Goal: Task Accomplishment & Management: Manage account settings

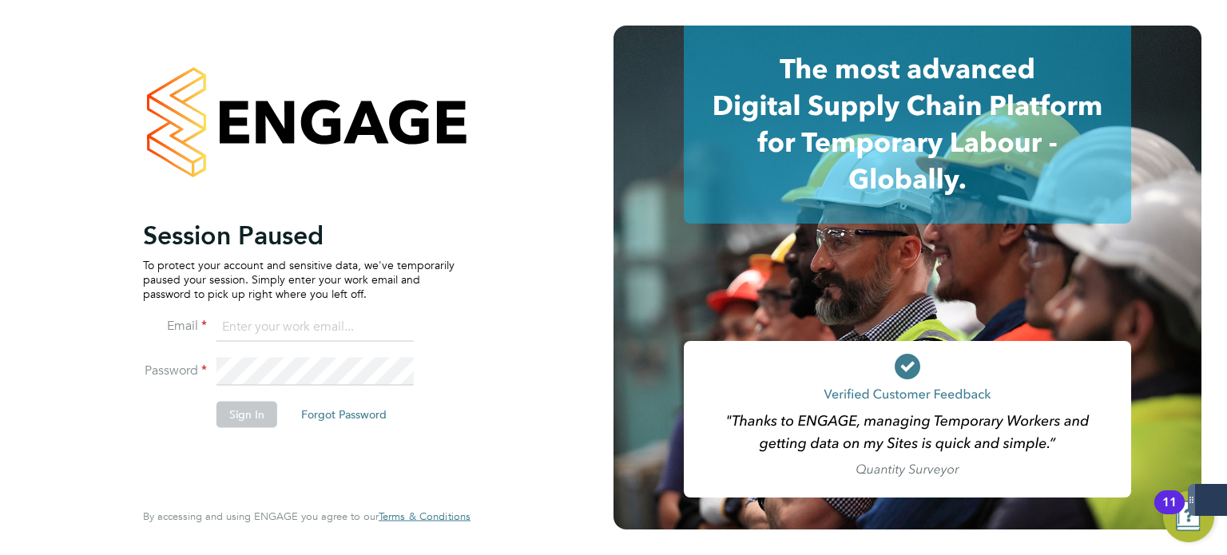
click at [308, 315] on input at bounding box center [314, 327] width 197 height 29
type input "[PERSON_NAME][EMAIL_ADDRESS][DOMAIN_NAME]"
click at [242, 419] on button "Sign In" at bounding box center [246, 415] width 61 height 26
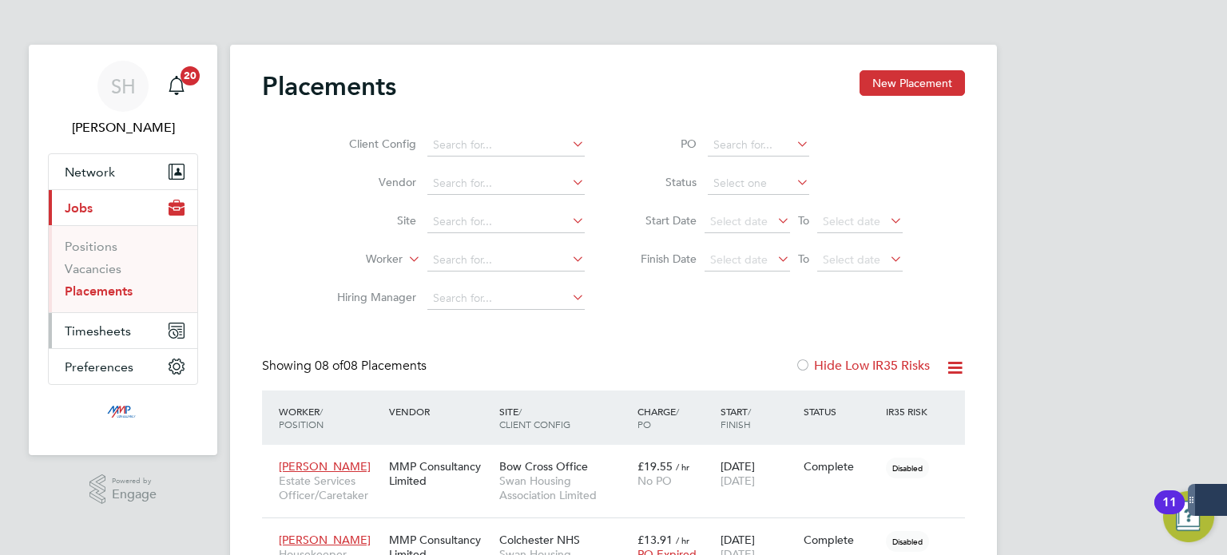
click at [115, 332] on span "Timesheets" at bounding box center [98, 330] width 66 height 15
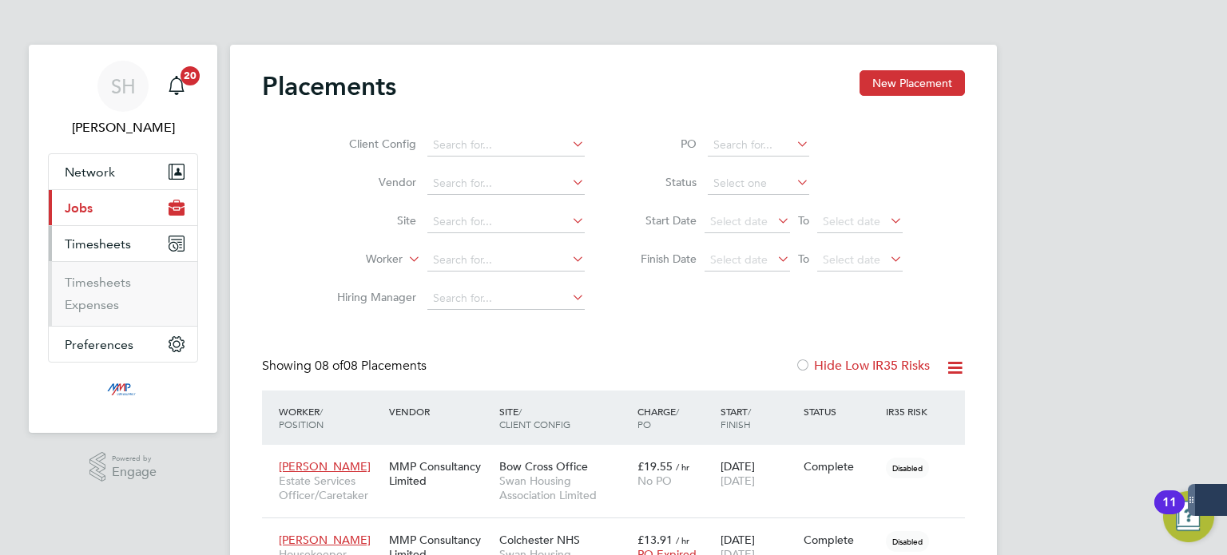
click at [108, 270] on ul "Timesheets Expenses" at bounding box center [123, 293] width 149 height 65
click at [104, 280] on link "Timesheets" at bounding box center [98, 282] width 66 height 15
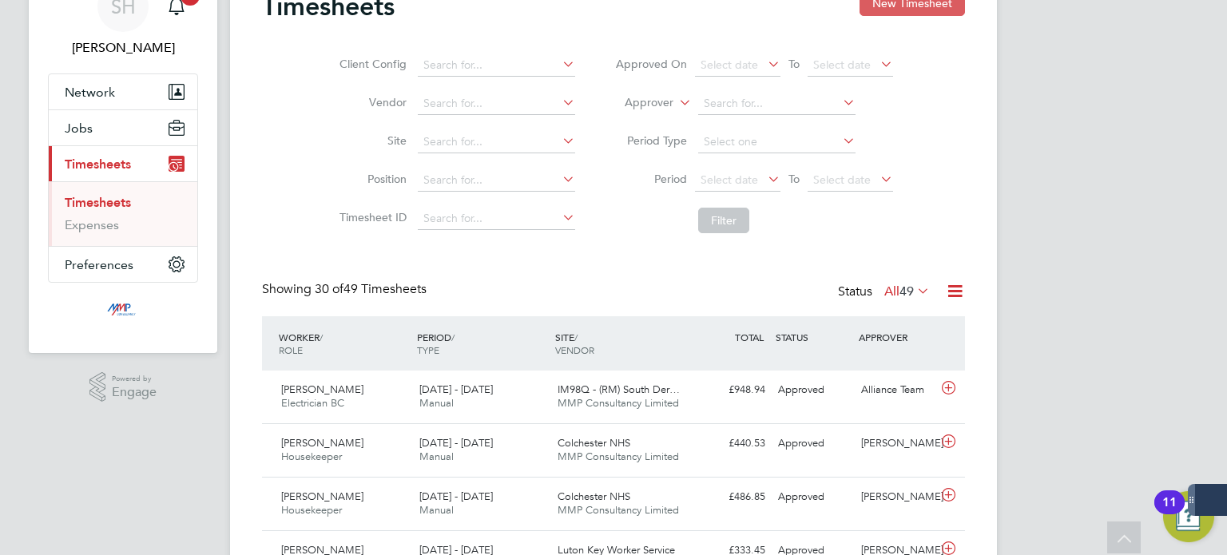
click at [931, 10] on button "New Timesheet" at bounding box center [911, 3] width 105 height 26
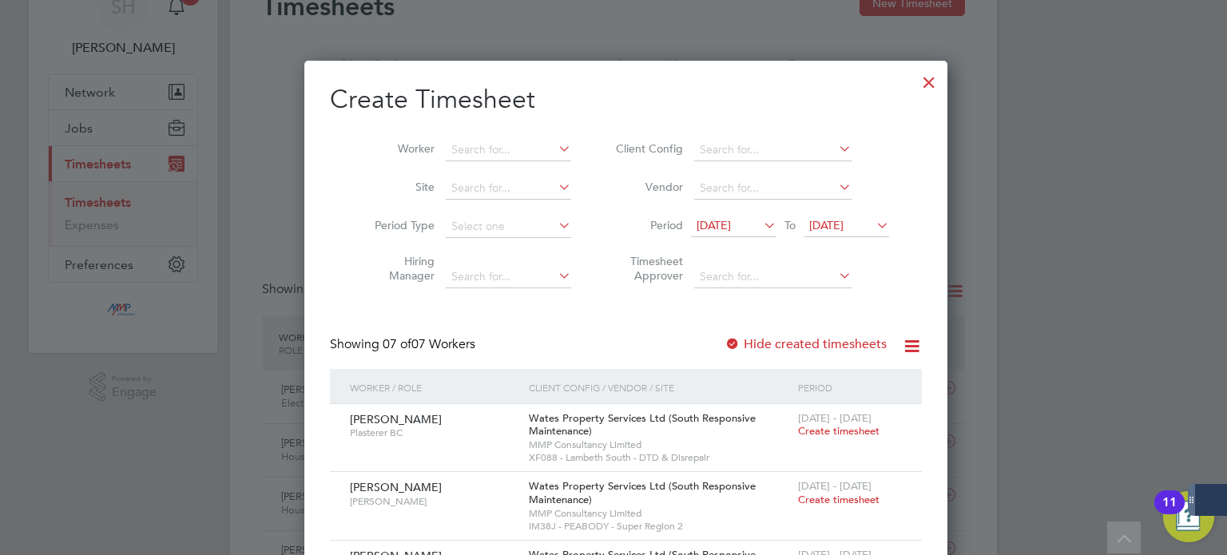
click at [767, 344] on label "Hide created timesheets" at bounding box center [805, 344] width 162 height 16
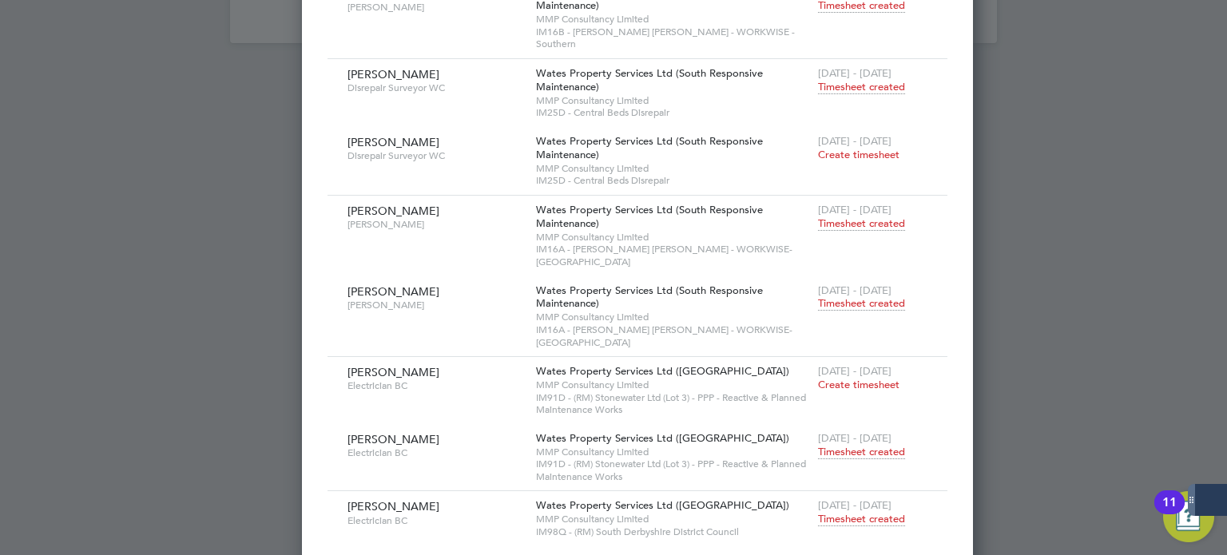
click at [369, 554] on span "[PERSON_NAME]" at bounding box center [393, 561] width 92 height 14
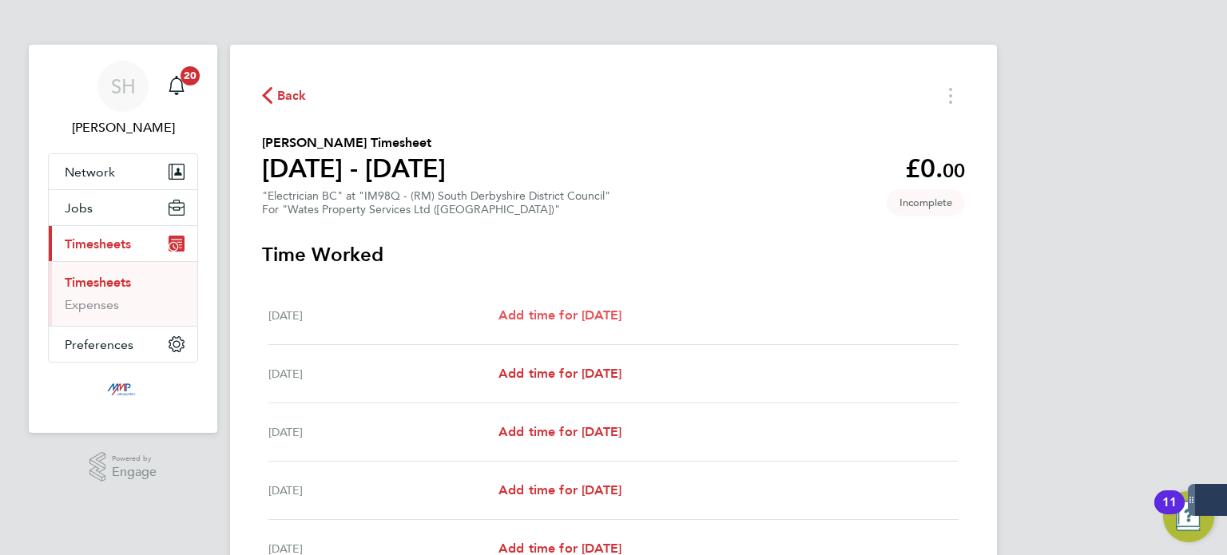
click at [585, 316] on span "Add time for Sat 20 Sep" at bounding box center [559, 314] width 123 height 15
select select "30"
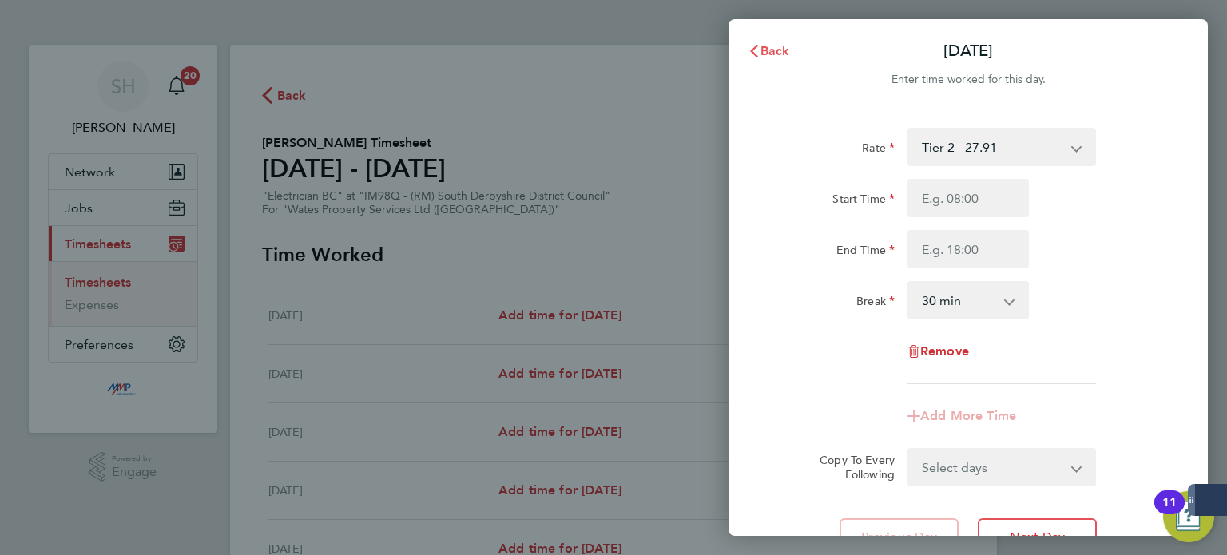
click at [757, 54] on icon "button" at bounding box center [753, 51] width 13 height 13
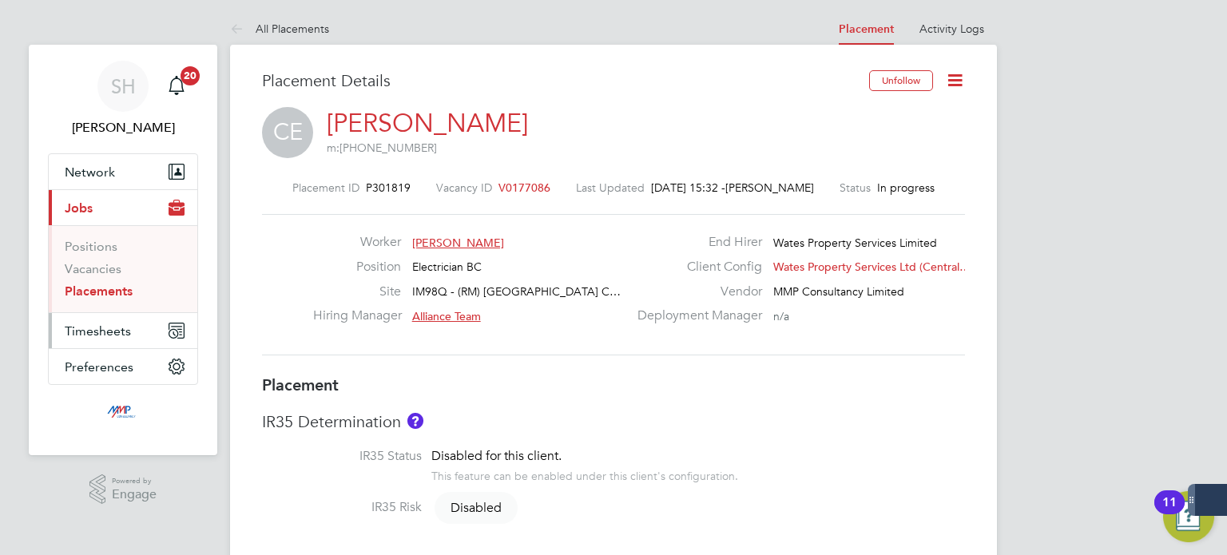
click at [123, 328] on span "Timesheets" at bounding box center [98, 330] width 66 height 15
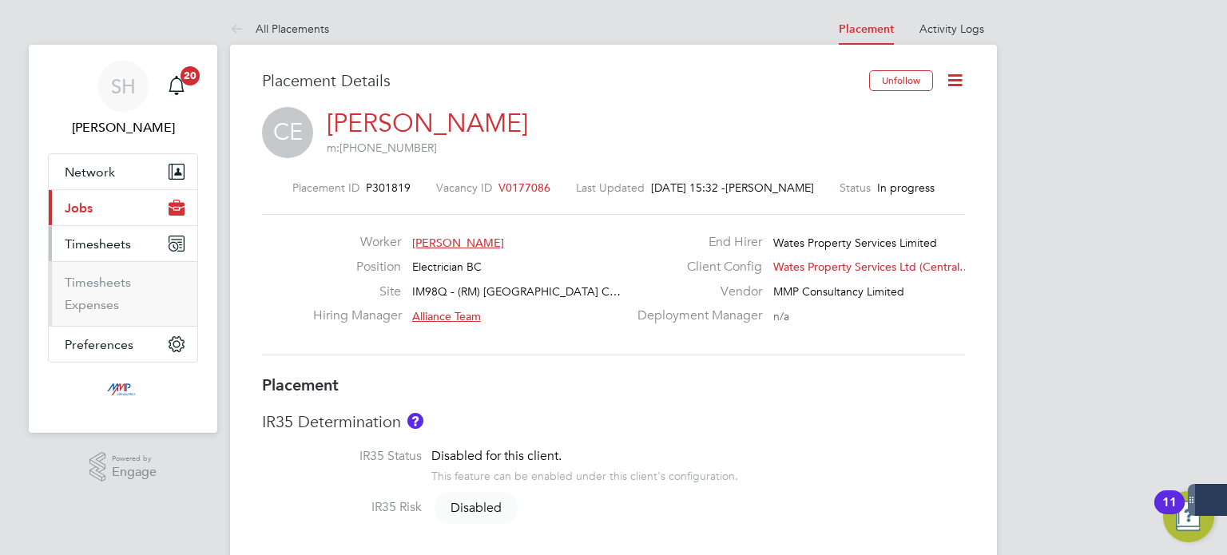
click at [110, 273] on ul "Timesheets Expenses" at bounding box center [123, 293] width 149 height 65
click at [106, 287] on link "Timesheets" at bounding box center [98, 282] width 66 height 15
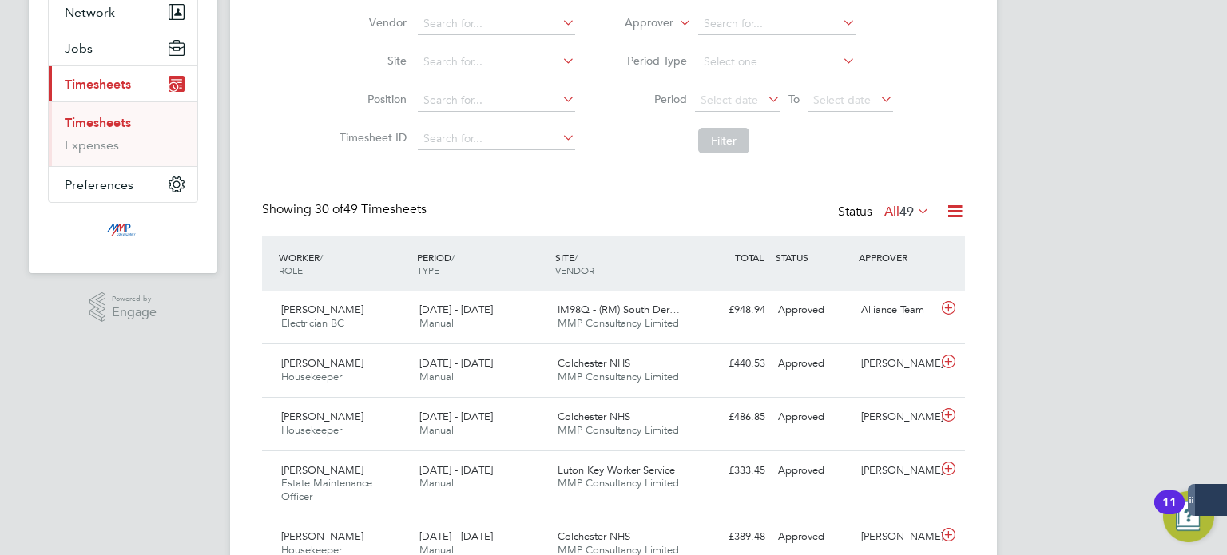
scroll to position [7, 8]
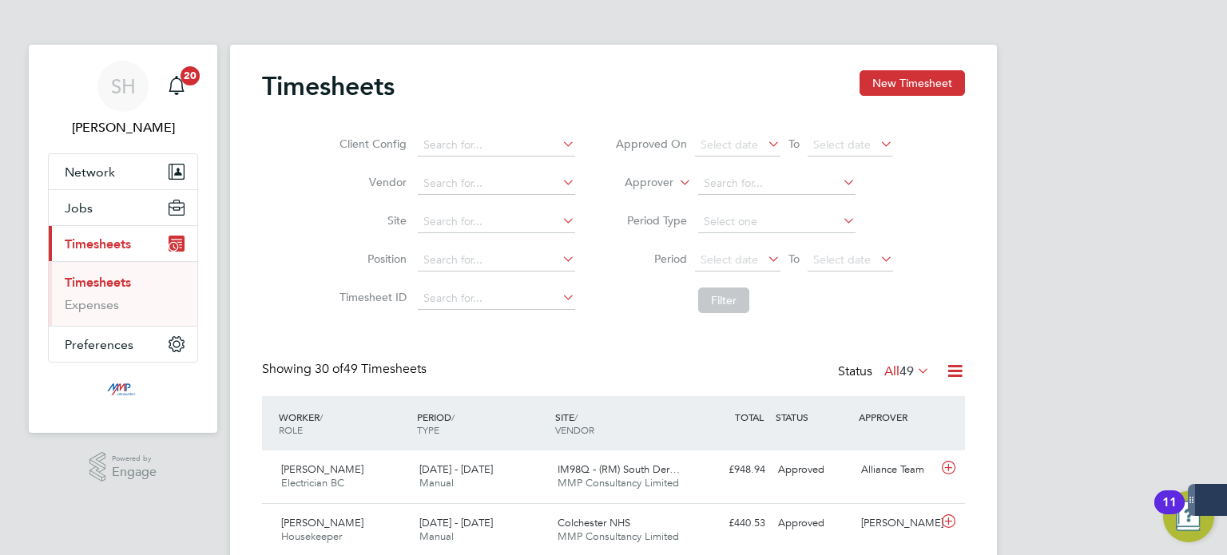
click at [109, 283] on link "Timesheets" at bounding box center [98, 282] width 66 height 15
click at [101, 207] on button "Jobs" at bounding box center [123, 207] width 149 height 35
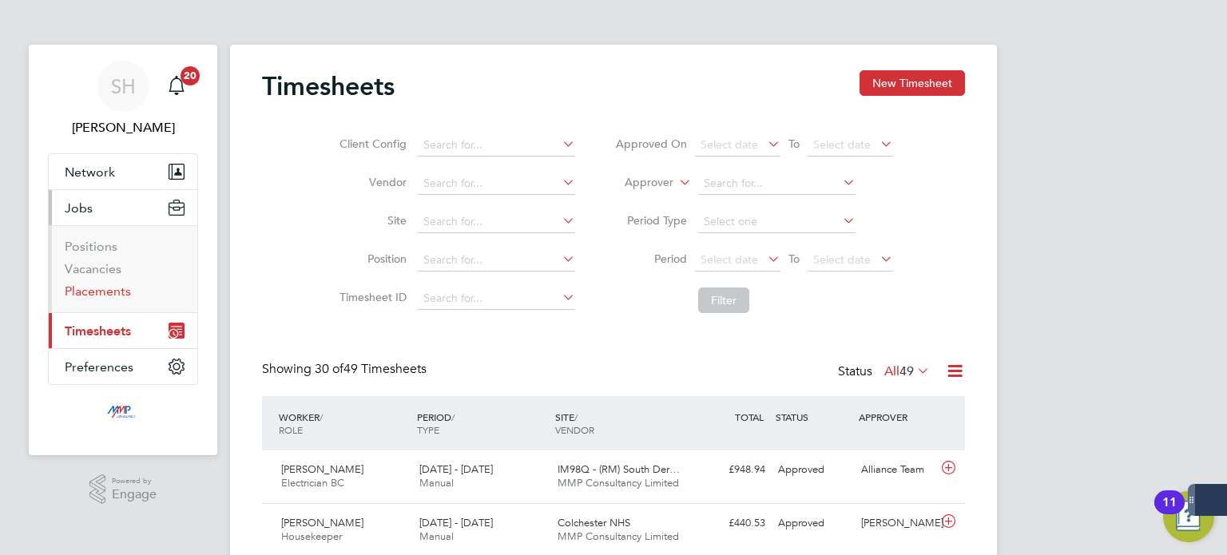
click at [95, 291] on link "Placements" at bounding box center [98, 290] width 66 height 15
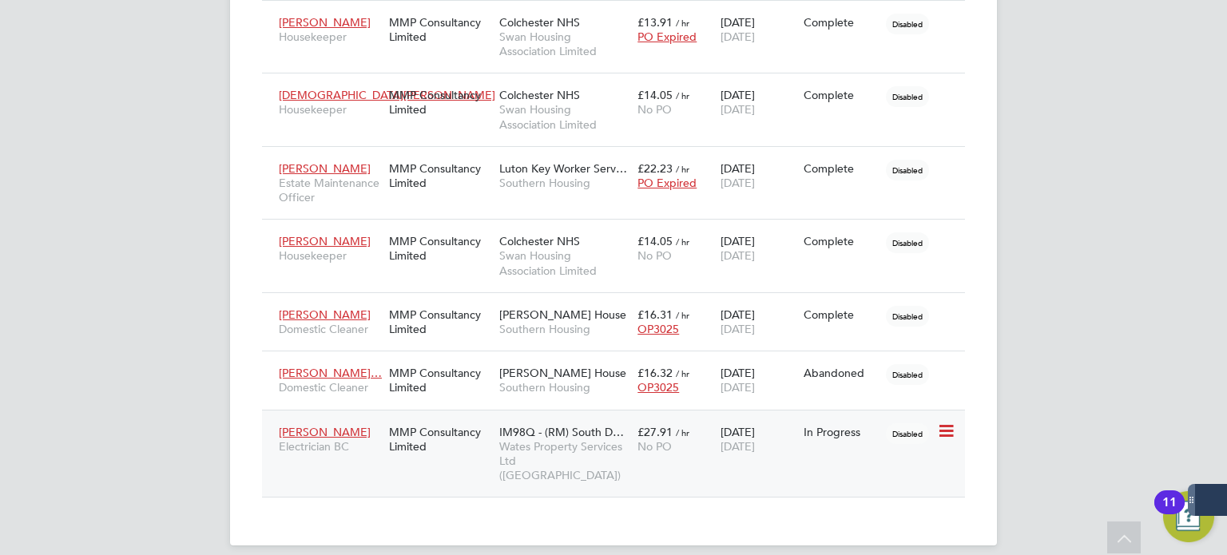
click at [319, 431] on span "[PERSON_NAME]" at bounding box center [325, 432] width 92 height 14
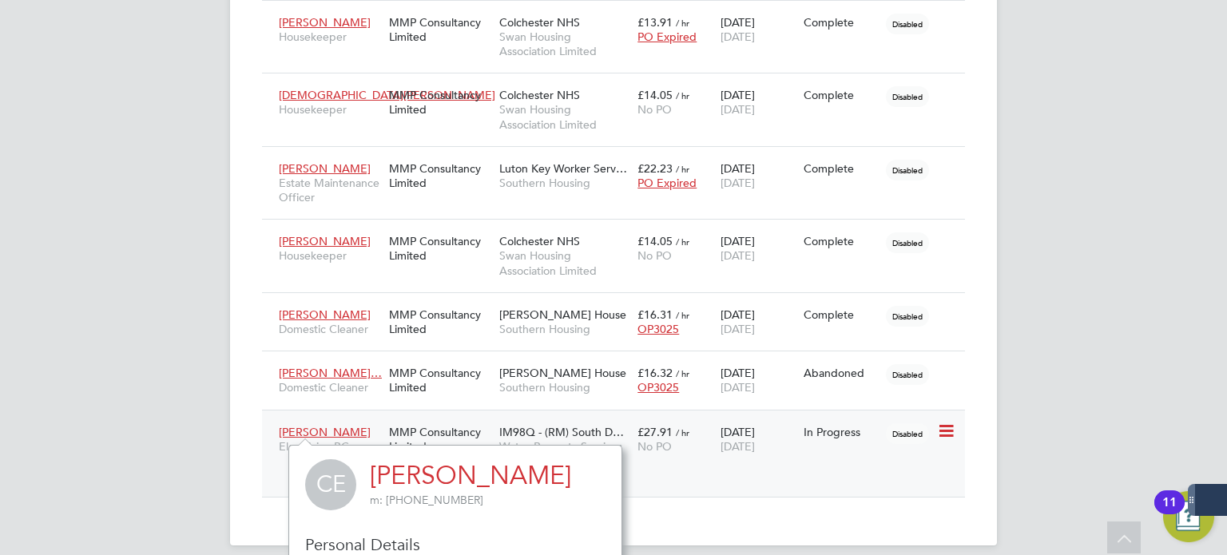
click at [482, 425] on div "MMP Consultancy Limited" at bounding box center [440, 439] width 110 height 45
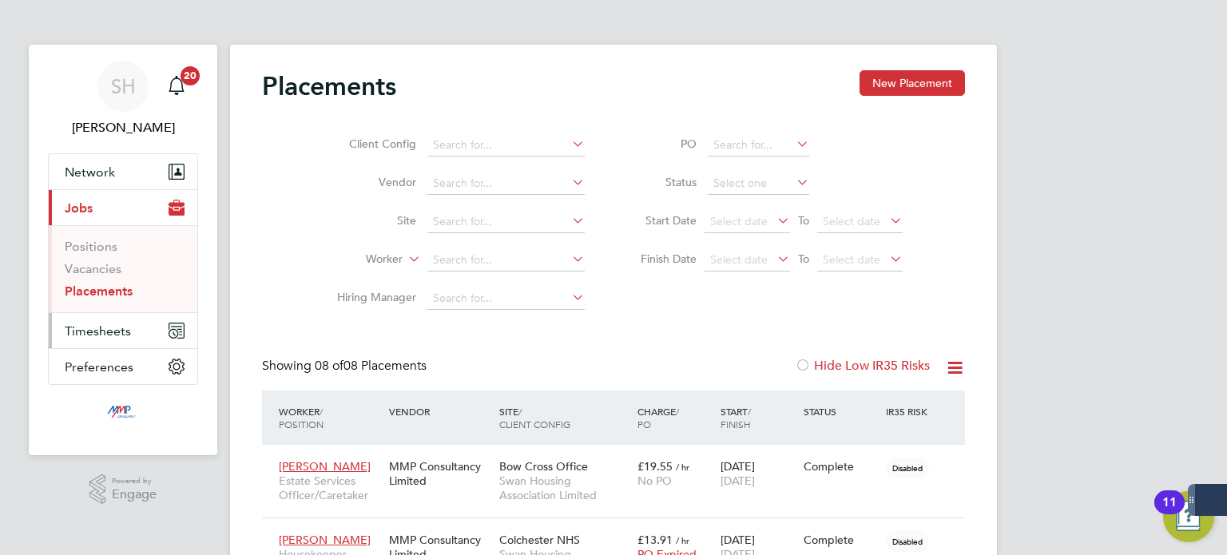
click at [117, 320] on button "Timesheets" at bounding box center [123, 330] width 149 height 35
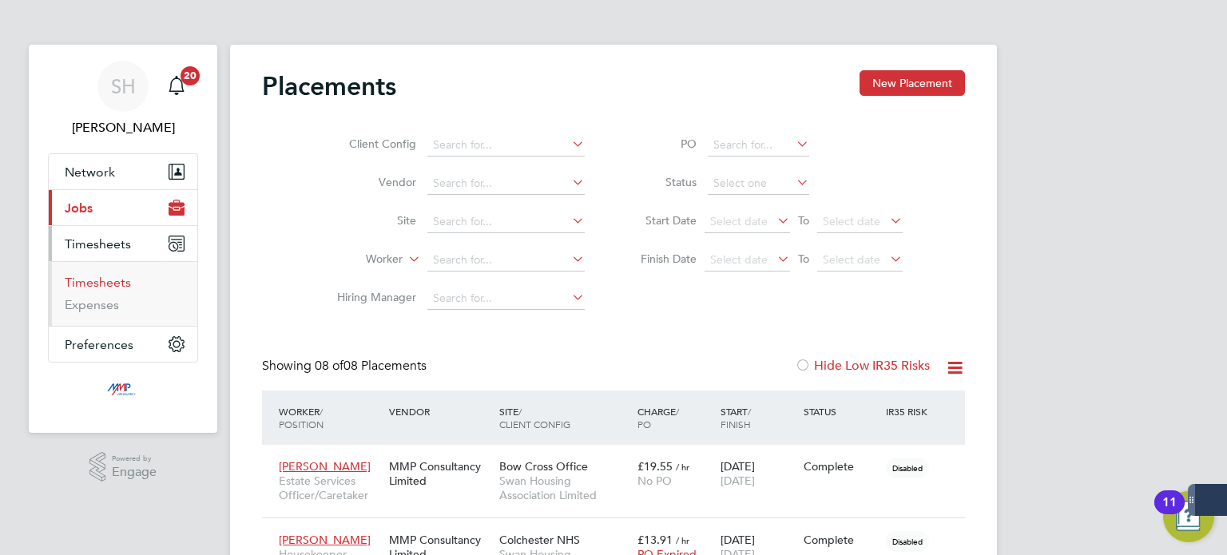
click at [112, 283] on link "Timesheets" at bounding box center [98, 282] width 66 height 15
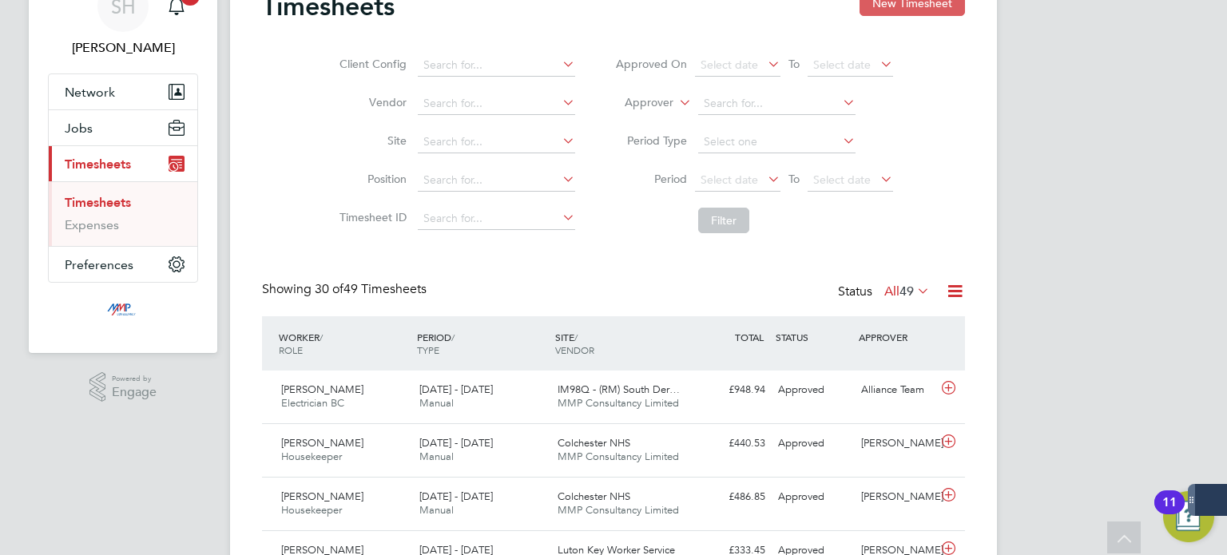
click at [922, 11] on button "New Timesheet" at bounding box center [911, 3] width 105 height 26
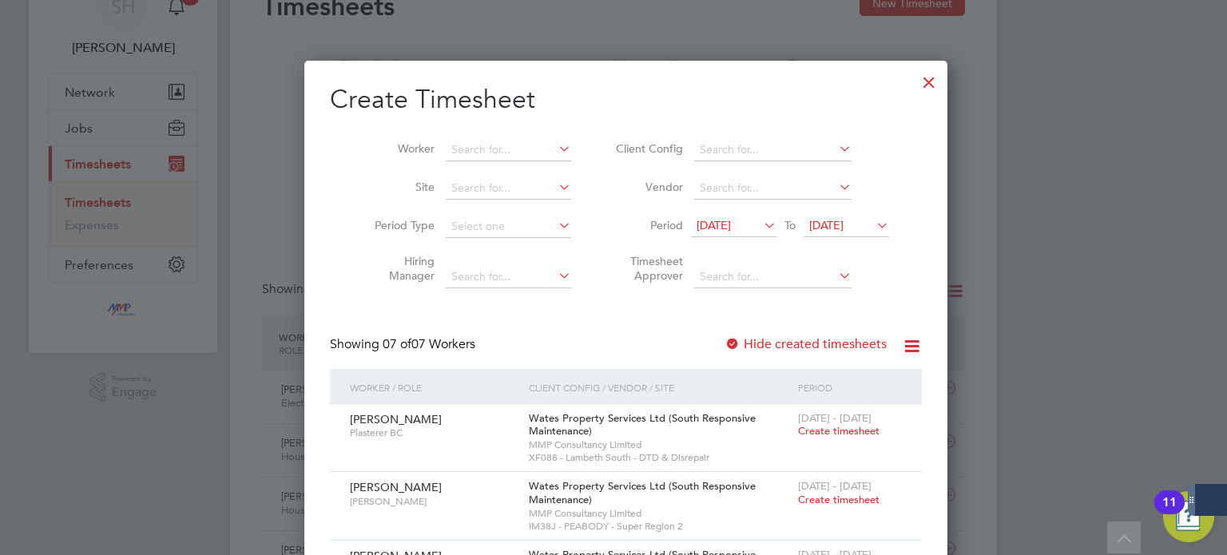
click at [759, 341] on label "Hide created timesheets" at bounding box center [805, 344] width 162 height 16
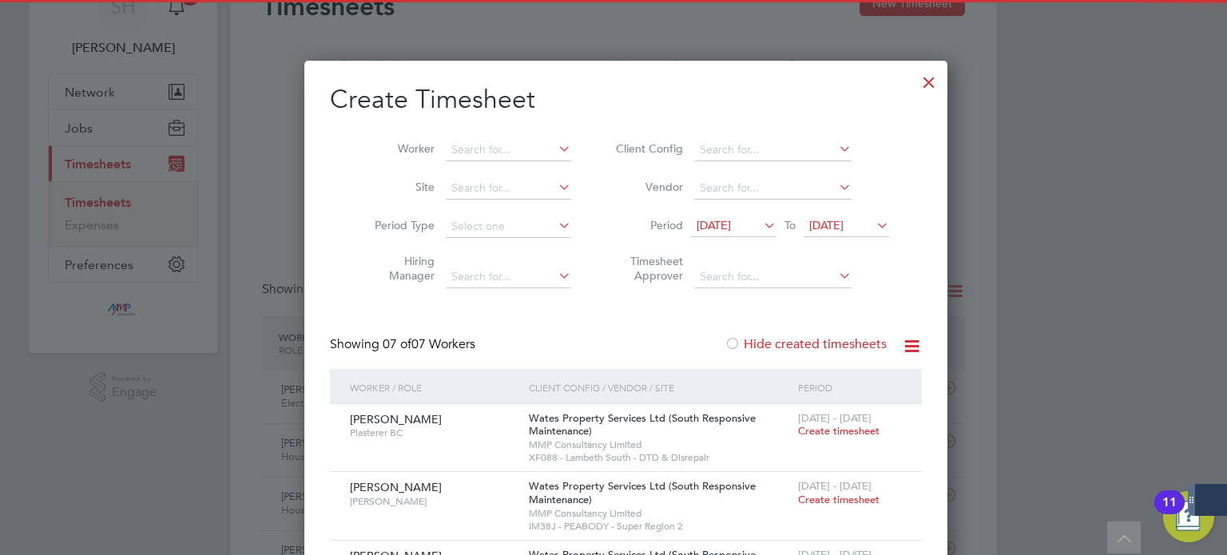
click at [759, 341] on label "Hide created timesheets" at bounding box center [805, 344] width 162 height 16
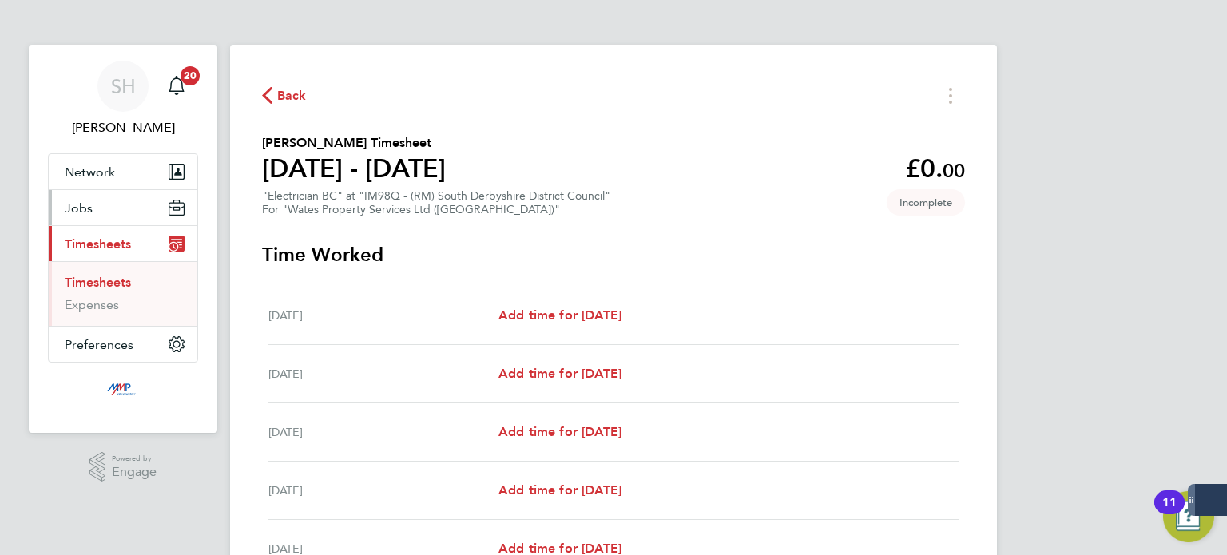
click at [97, 197] on button "Jobs" at bounding box center [123, 207] width 149 height 35
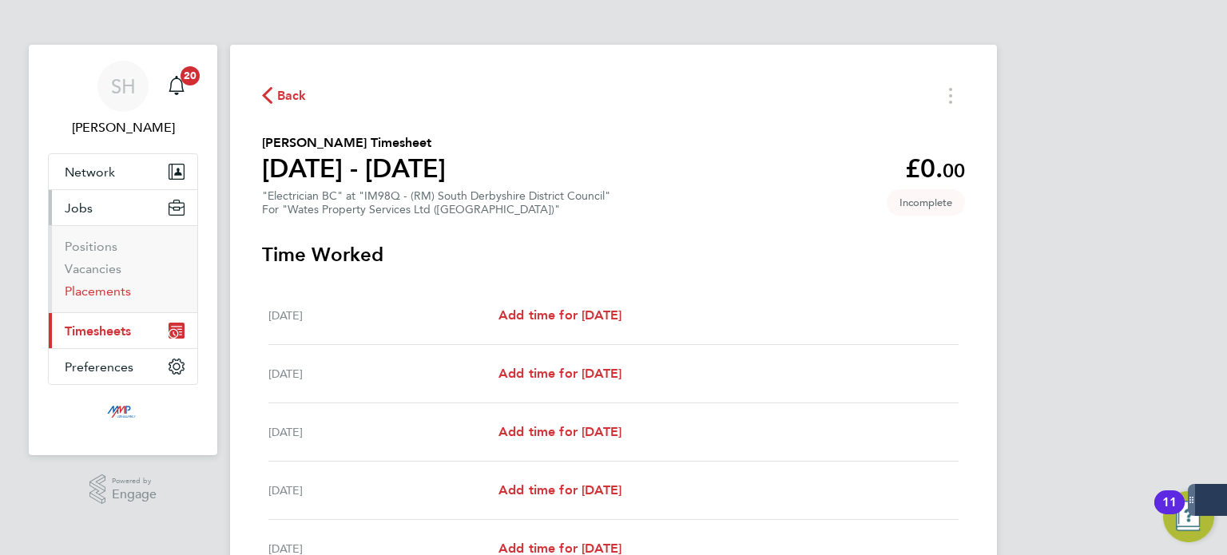
click at [99, 287] on link "Placements" at bounding box center [98, 290] width 66 height 15
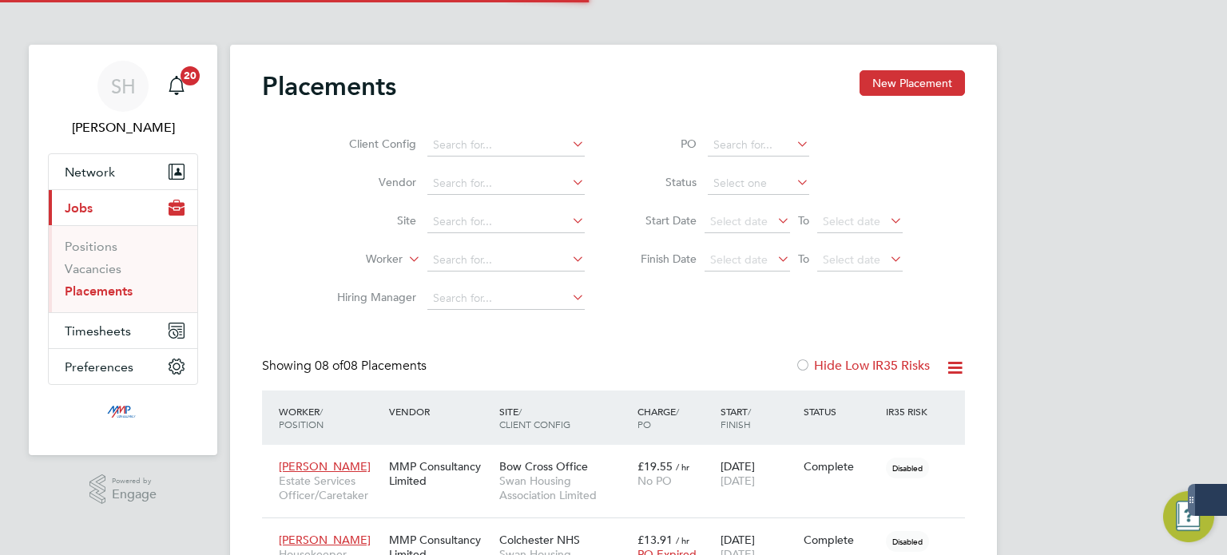
scroll to position [15, 76]
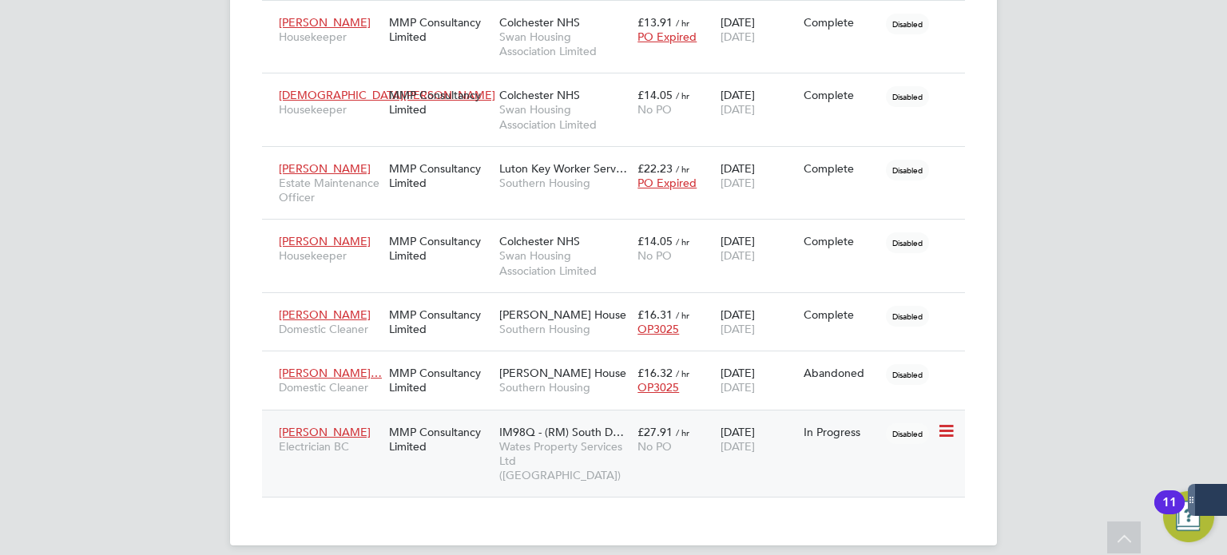
click at [321, 430] on span "[PERSON_NAME]" at bounding box center [325, 432] width 92 height 14
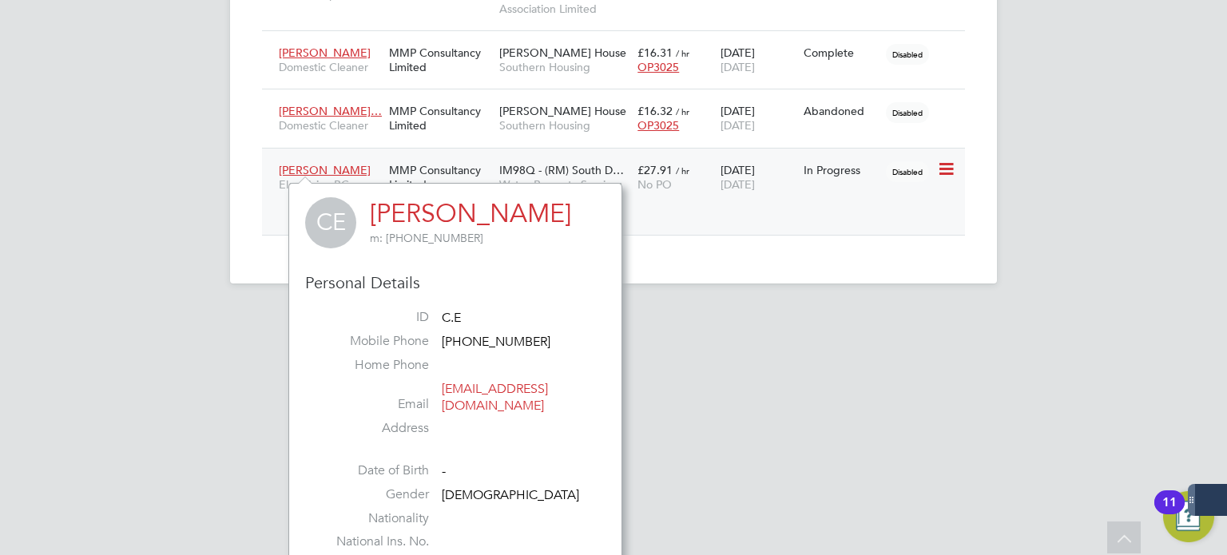
click at [588, 165] on span "IM98Q - (RM) South D…" at bounding box center [561, 170] width 125 height 14
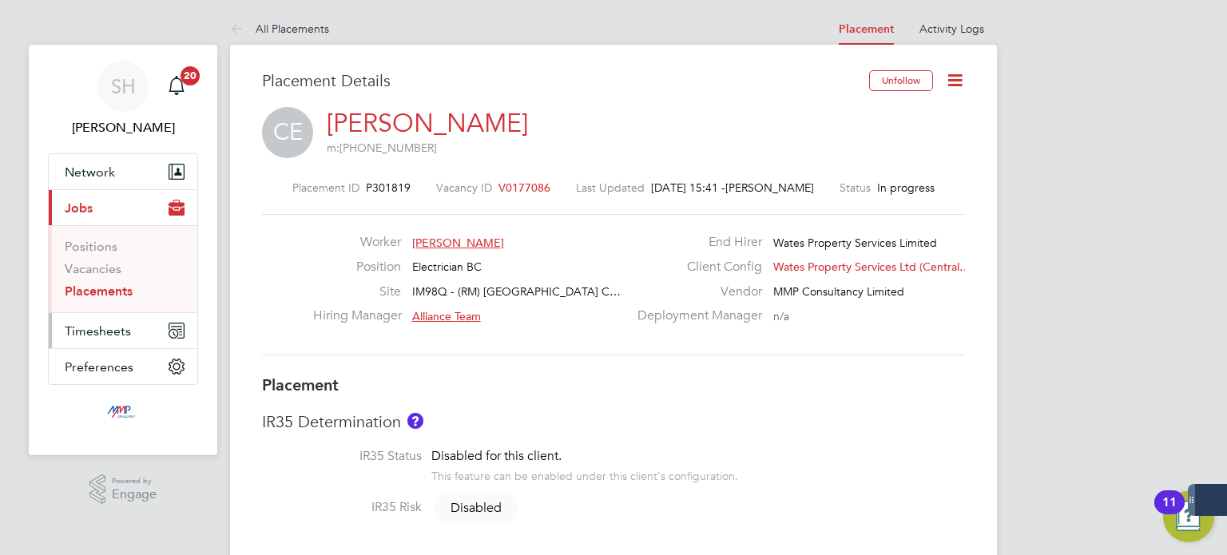
click at [81, 329] on span "Timesheets" at bounding box center [98, 330] width 66 height 15
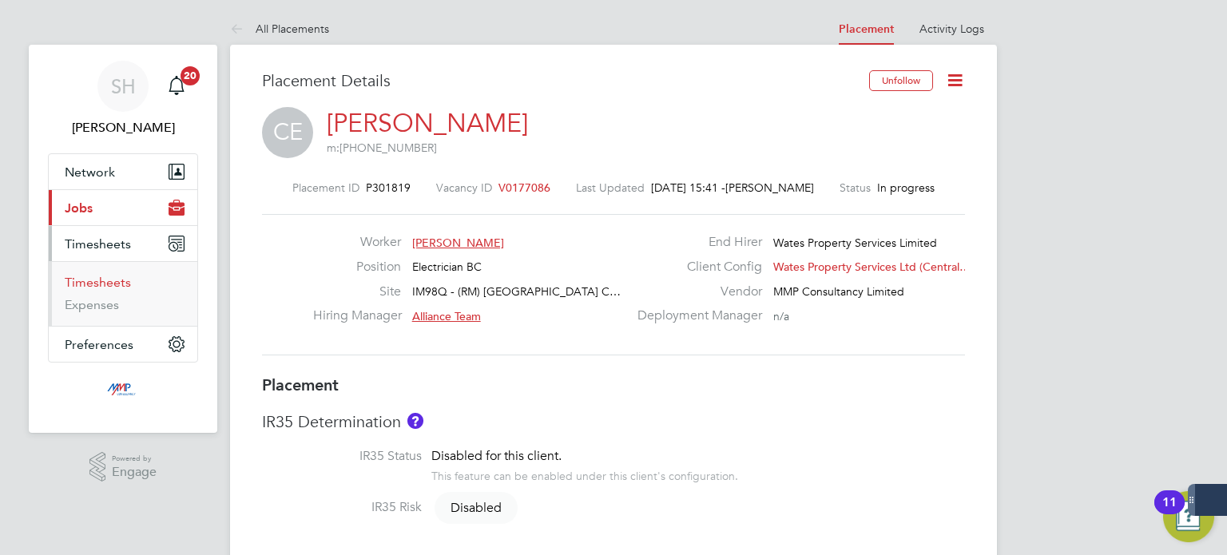
click at [95, 280] on link "Timesheets" at bounding box center [98, 282] width 66 height 15
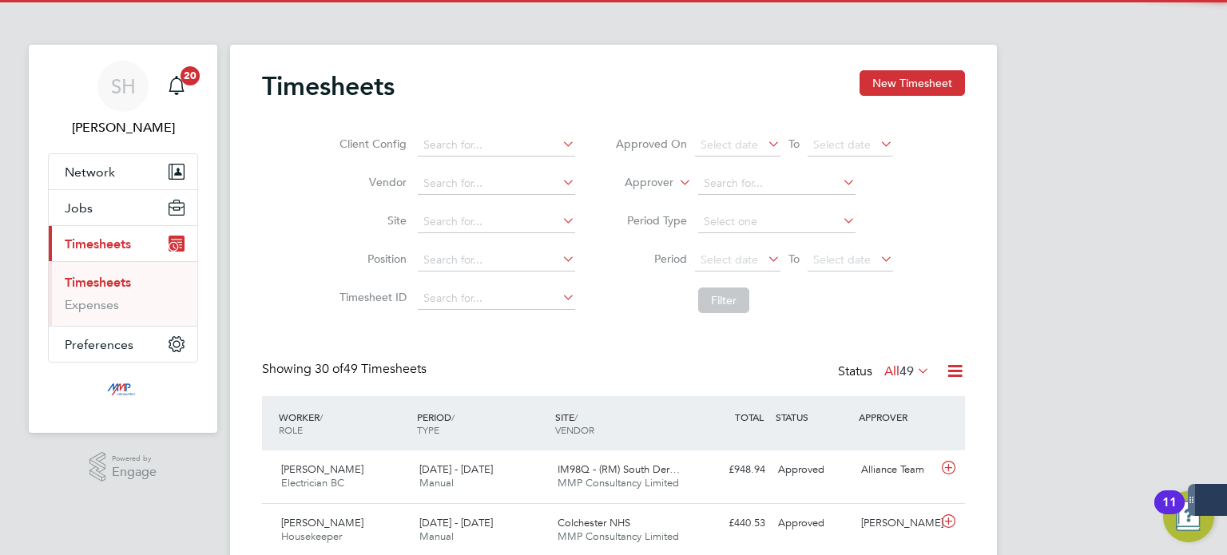
scroll to position [40, 139]
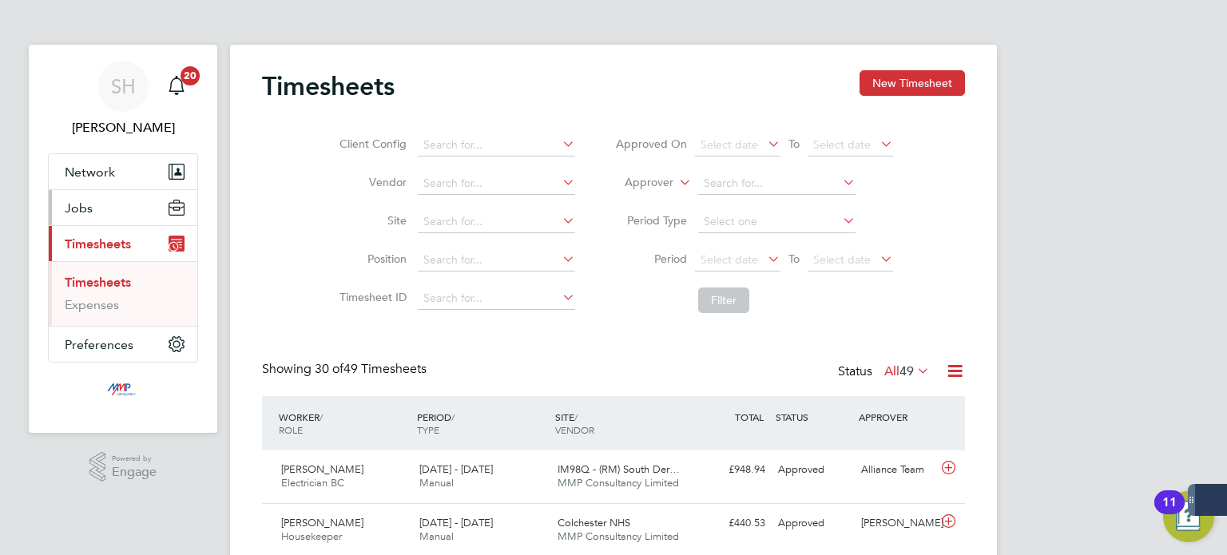
click at [101, 208] on button "Jobs" at bounding box center [123, 207] width 149 height 35
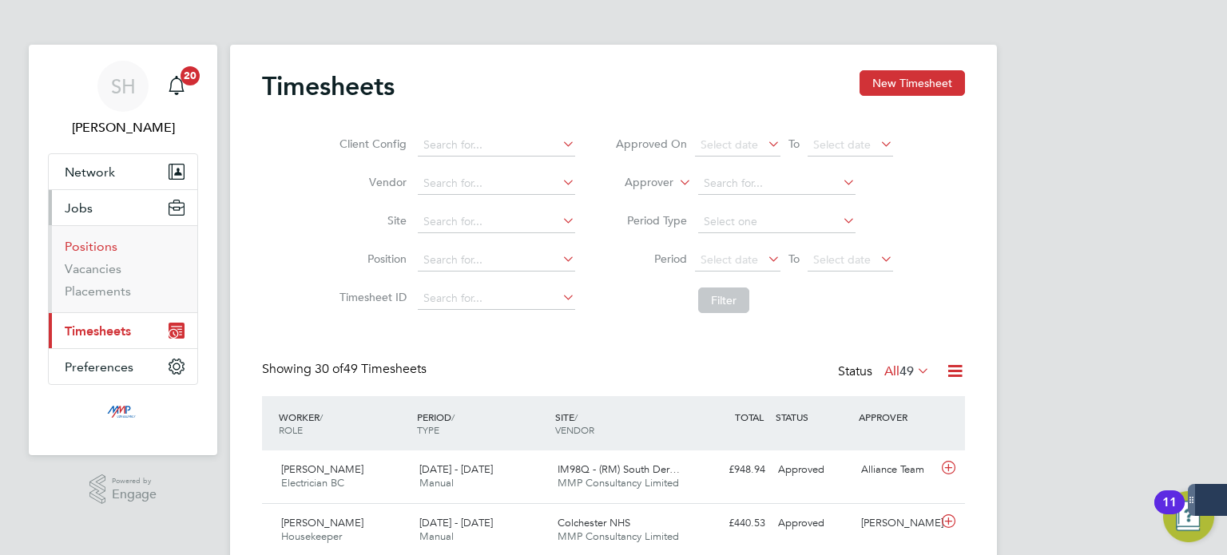
click at [100, 248] on link "Positions" at bounding box center [91, 246] width 53 height 15
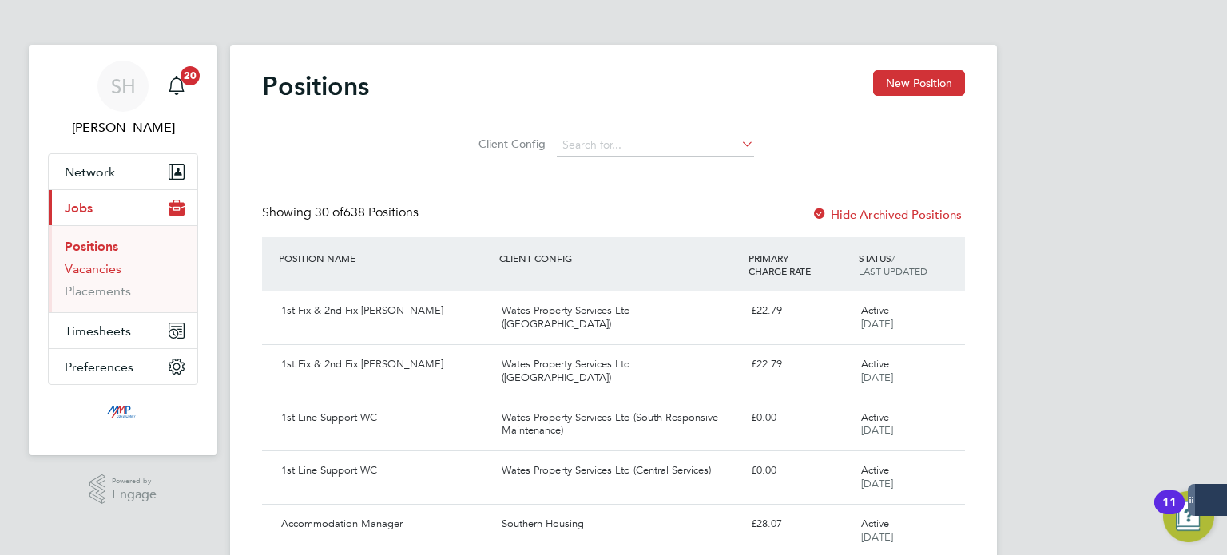
click at [89, 274] on link "Vacancies" at bounding box center [93, 268] width 57 height 15
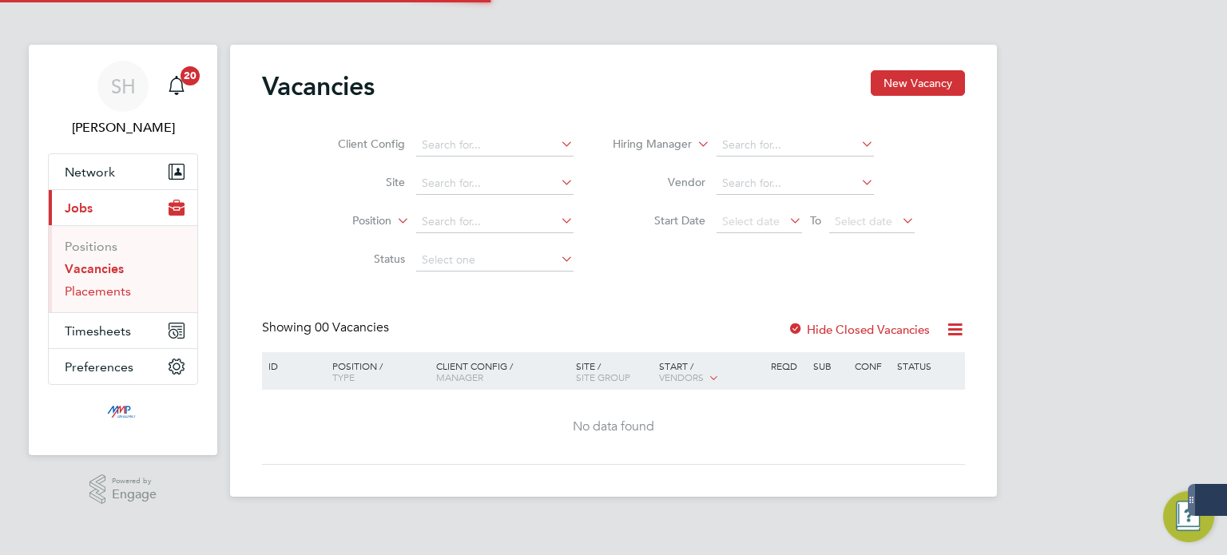
click at [89, 293] on link "Placements" at bounding box center [98, 290] width 66 height 15
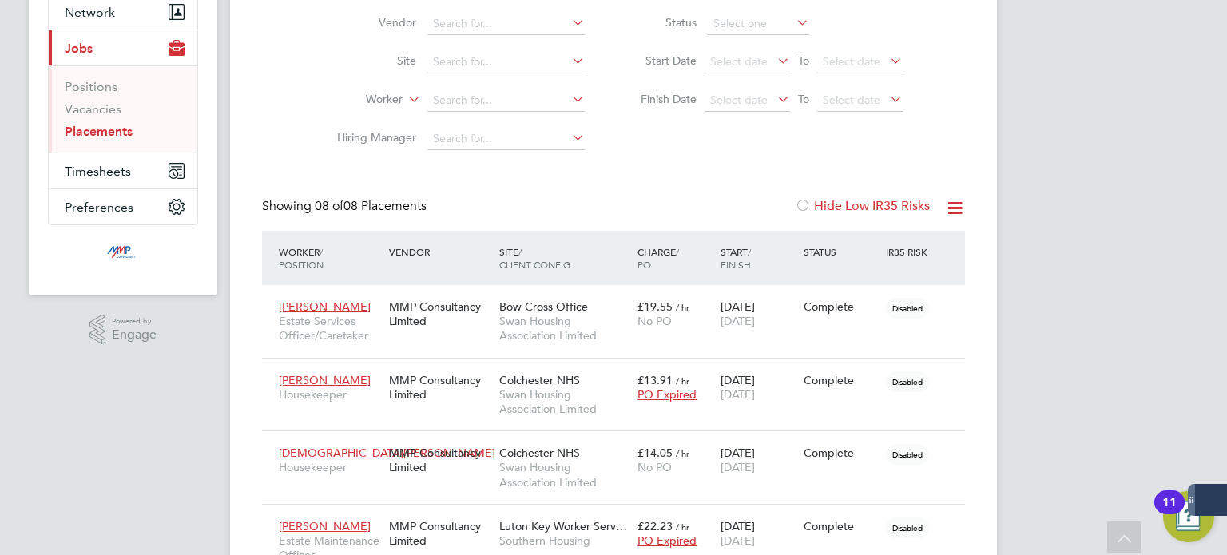
click at [958, 203] on icon at bounding box center [955, 208] width 20 height 20
click at [506, 203] on div "Showing 08 of 08 Placements Hide Low IR35 Risks" at bounding box center [613, 214] width 703 height 33
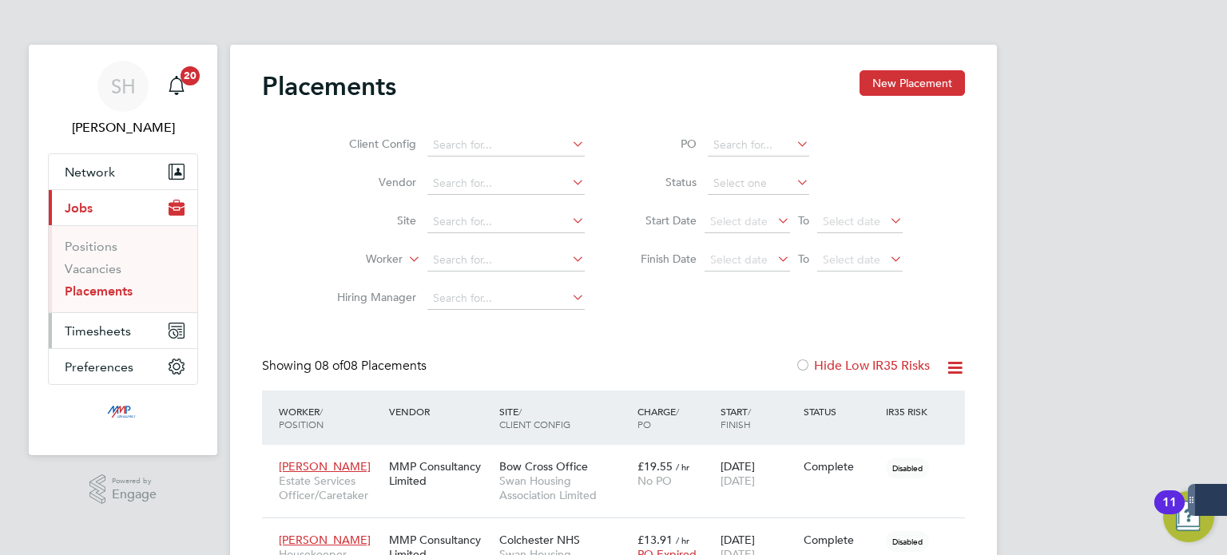
click at [98, 327] on span "Timesheets" at bounding box center [98, 330] width 66 height 15
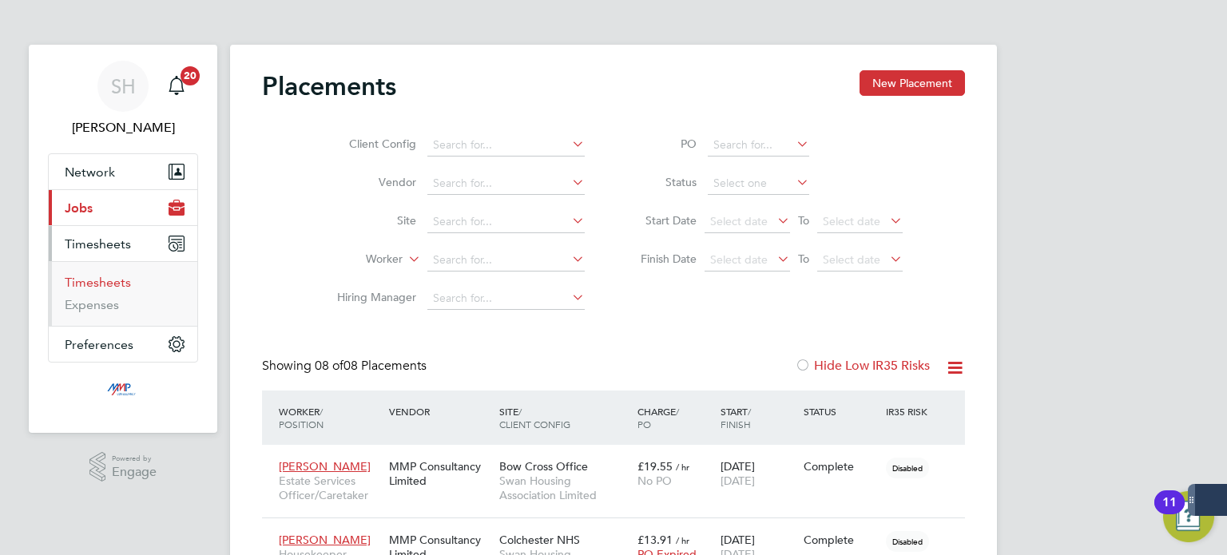
click at [113, 281] on link "Timesheets" at bounding box center [98, 282] width 66 height 15
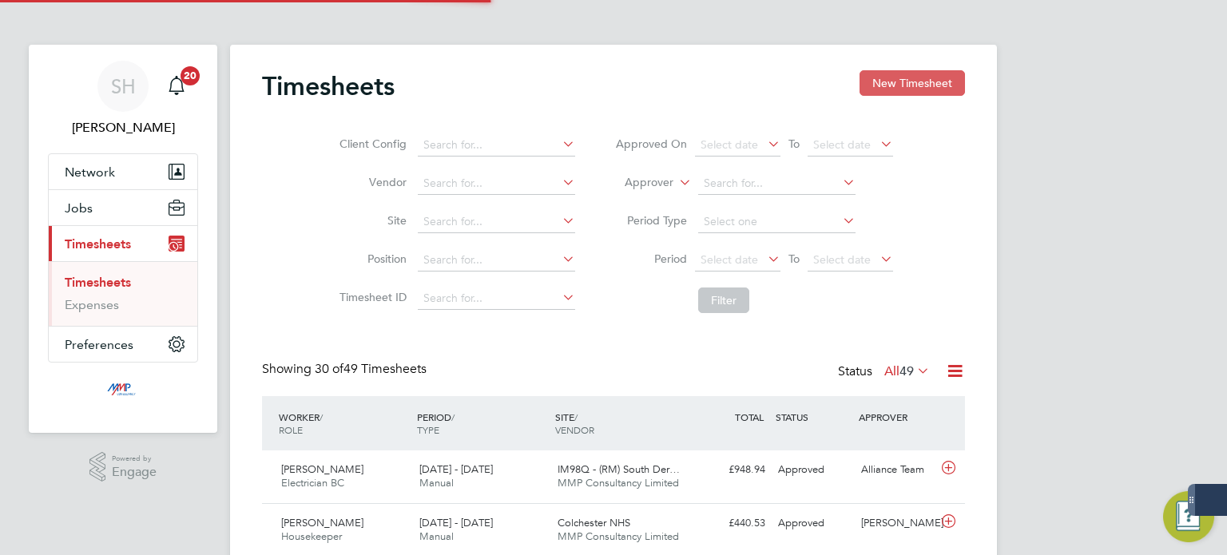
drag, startPoint x: 901, startPoint y: 92, endPoint x: 885, endPoint y: 101, distance: 18.2
click at [901, 92] on button "New Timesheet" at bounding box center [911, 83] width 105 height 26
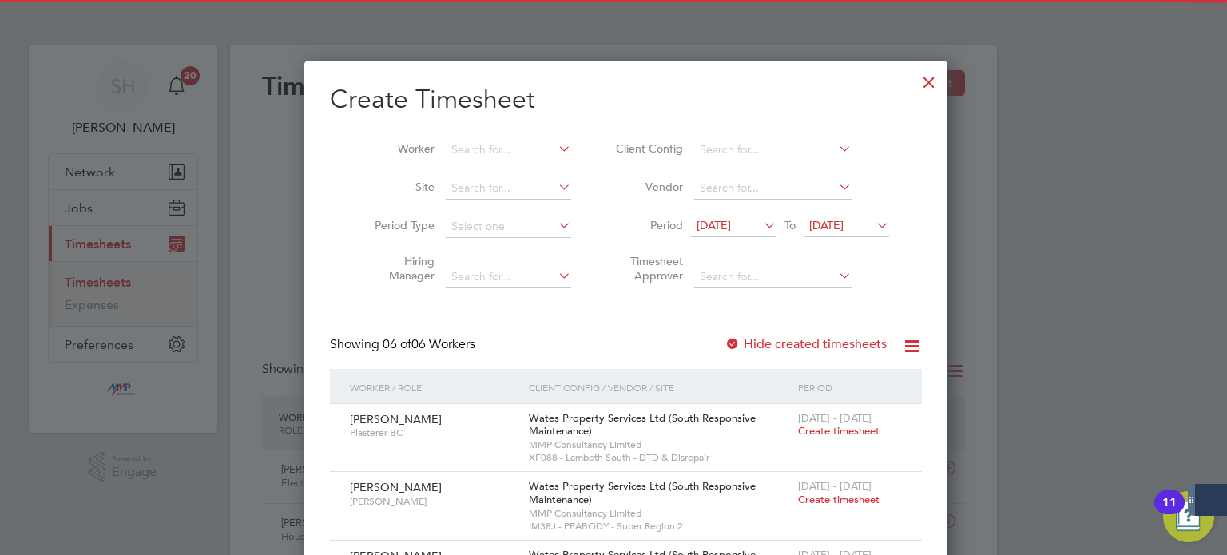
click at [740, 339] on label "Hide created timesheets" at bounding box center [805, 344] width 162 height 16
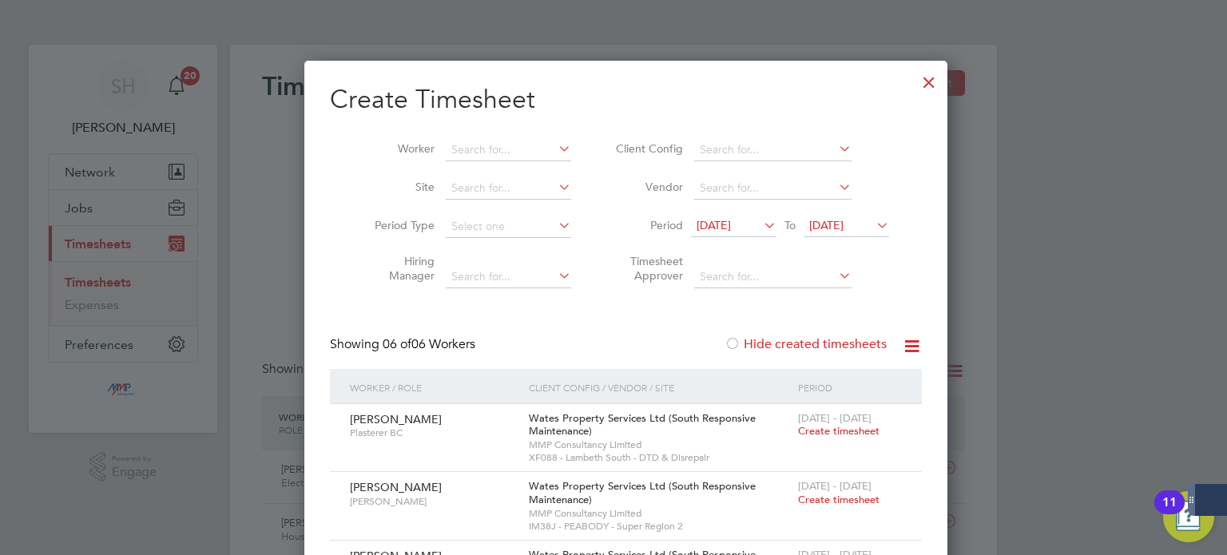
click at [740, 339] on label "Hide created timesheets" at bounding box center [805, 344] width 162 height 16
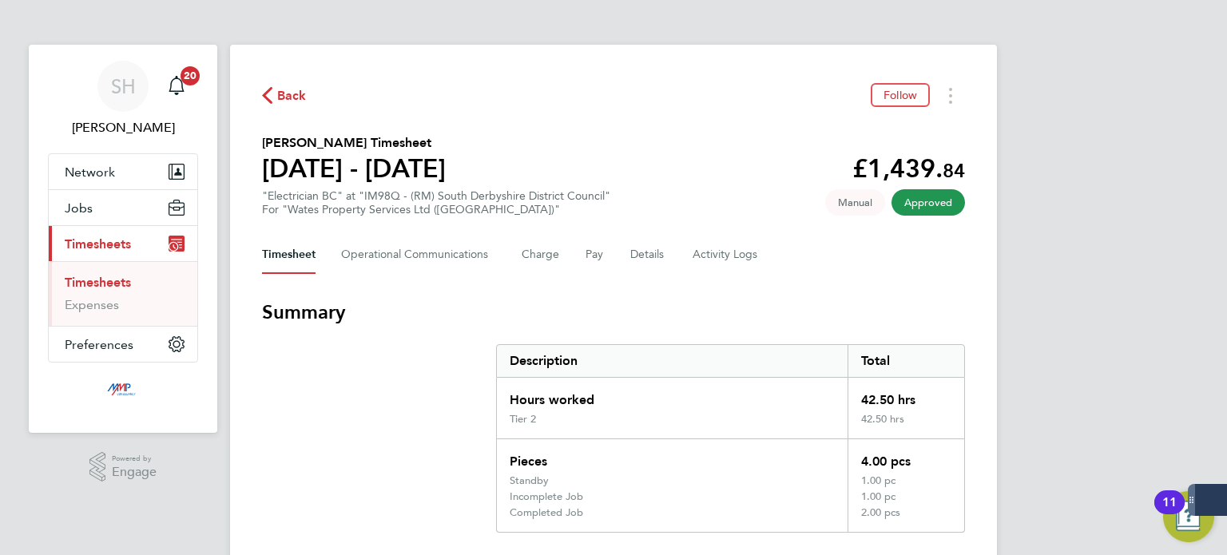
click at [116, 236] on span "Timesheets" at bounding box center [98, 243] width 66 height 15
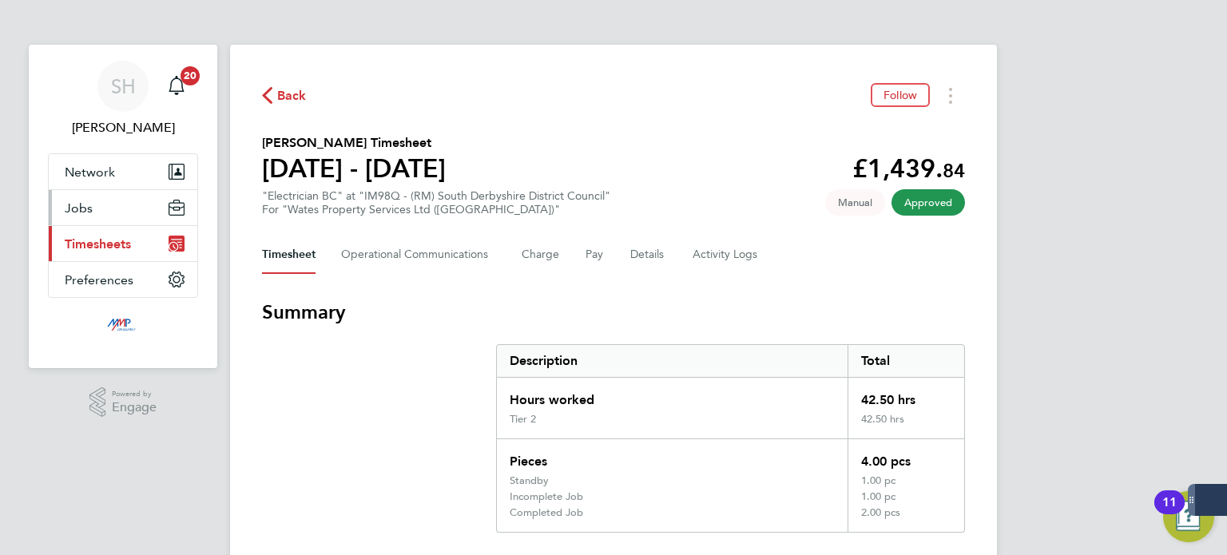
click at [115, 205] on button "Jobs" at bounding box center [123, 207] width 149 height 35
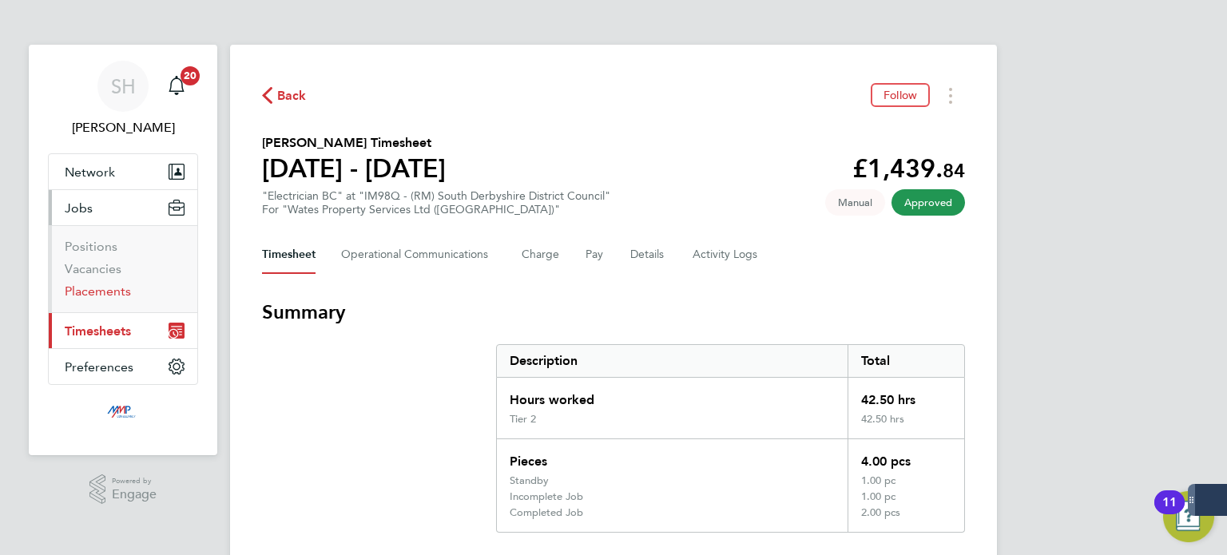
click at [89, 287] on link "Placements" at bounding box center [98, 290] width 66 height 15
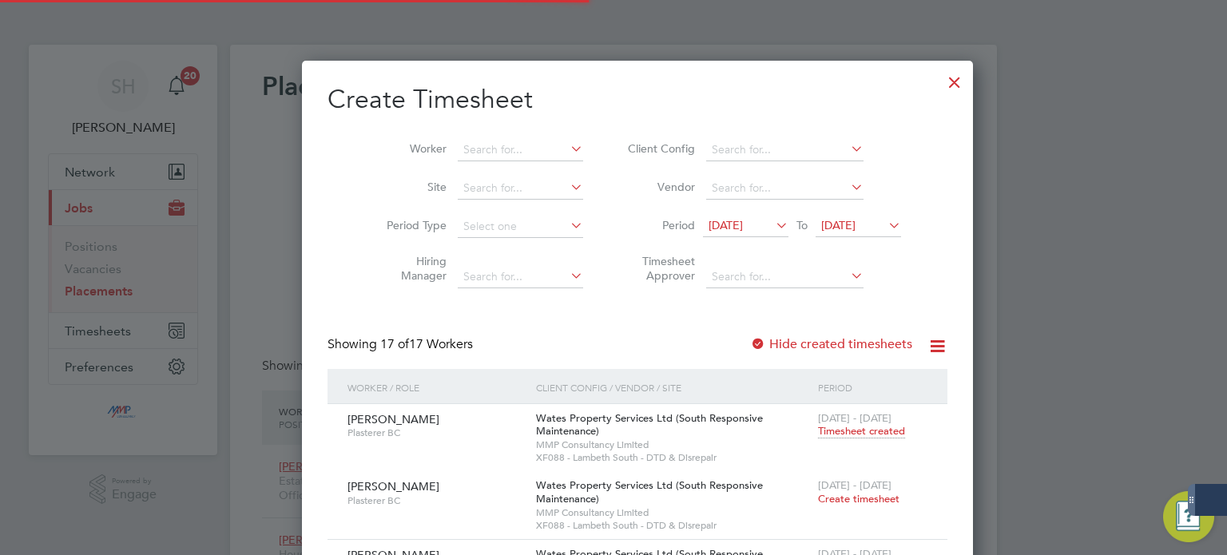
scroll to position [60, 139]
click at [940, 85] on div at bounding box center [954, 78] width 29 height 29
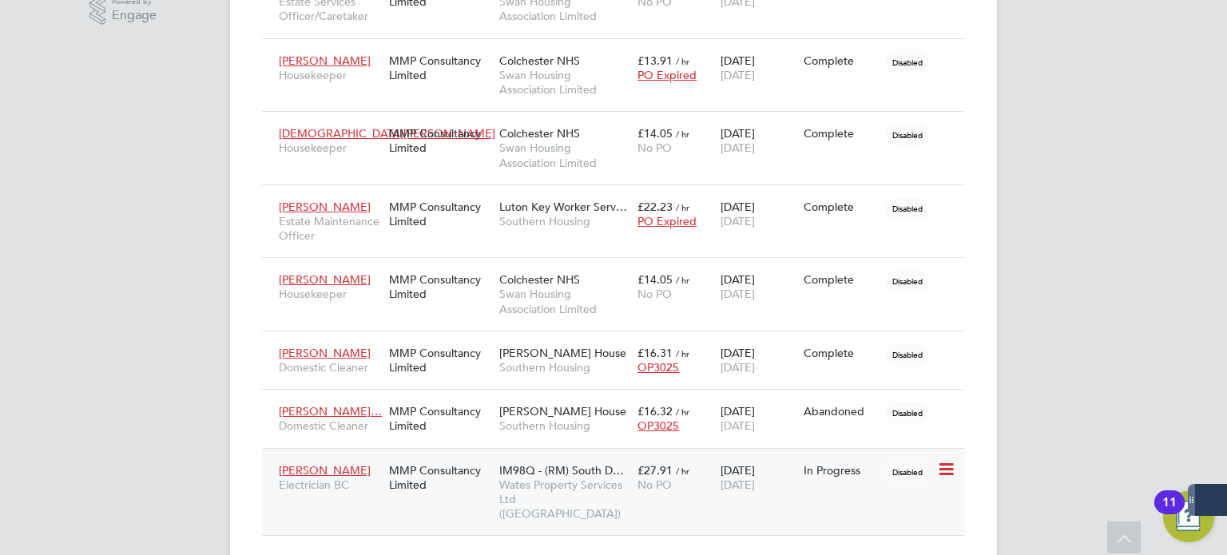
click at [312, 474] on span "[PERSON_NAME]" at bounding box center [325, 470] width 92 height 14
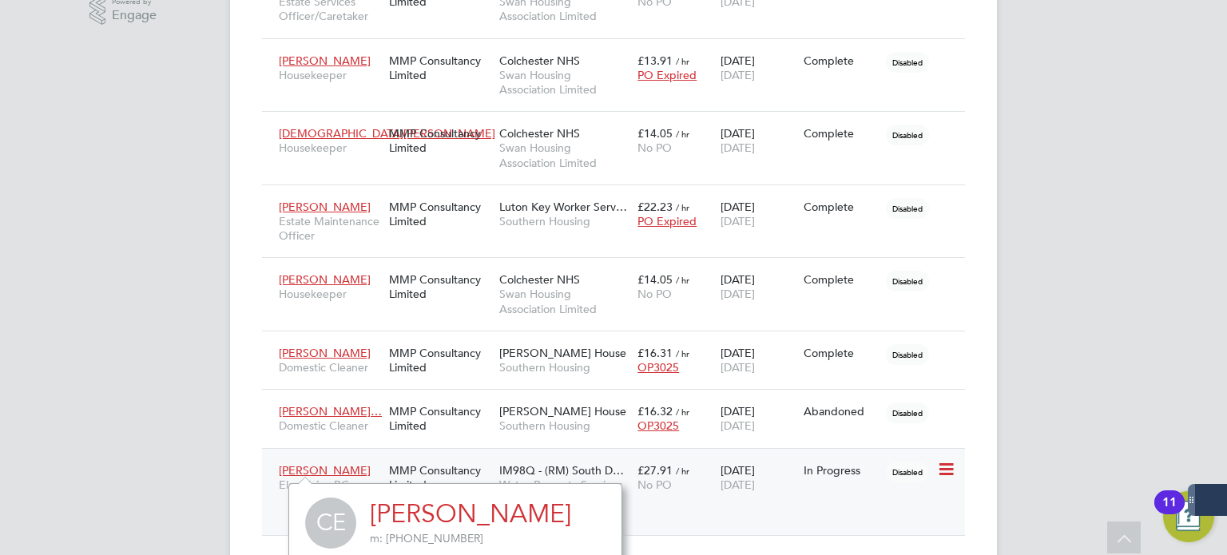
click at [489, 470] on div "MMP Consultancy Limited" at bounding box center [440, 477] width 110 height 45
